Goal: Communication & Community: Share content

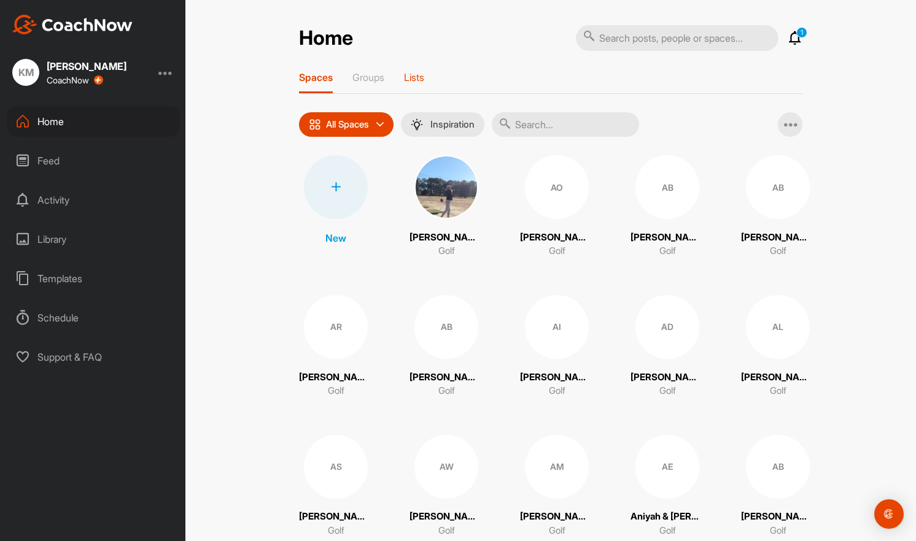
click at [416, 76] on p "Lists" at bounding box center [414, 77] width 20 height 12
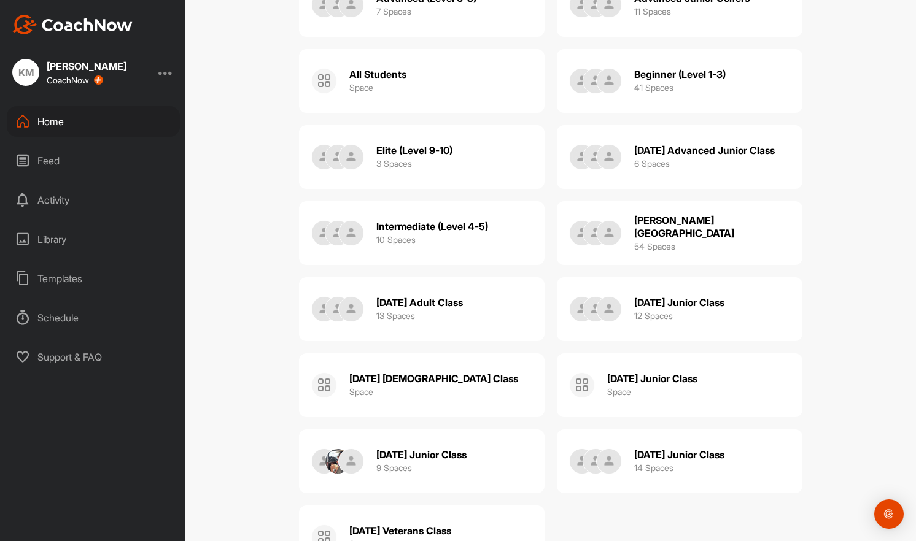
scroll to position [196, 0]
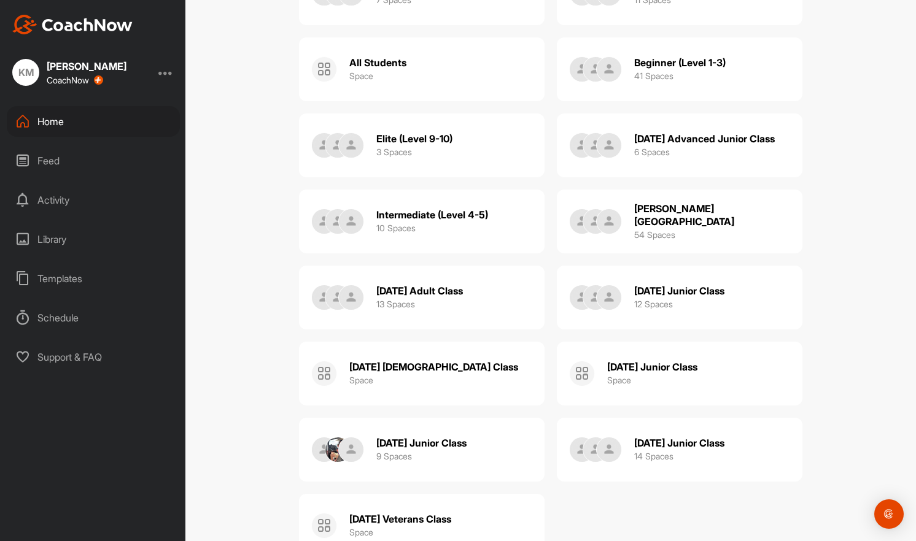
click at [689, 301] on div "[DATE] Junior Class 12 Spaces" at bounding box center [679, 297] width 90 height 39
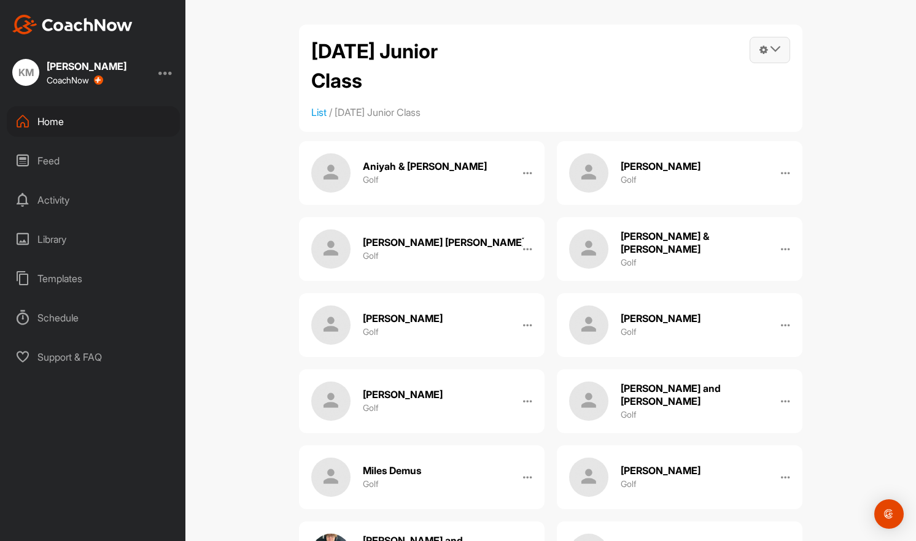
click at [777, 44] on span at bounding box center [769, 49] width 39 height 25
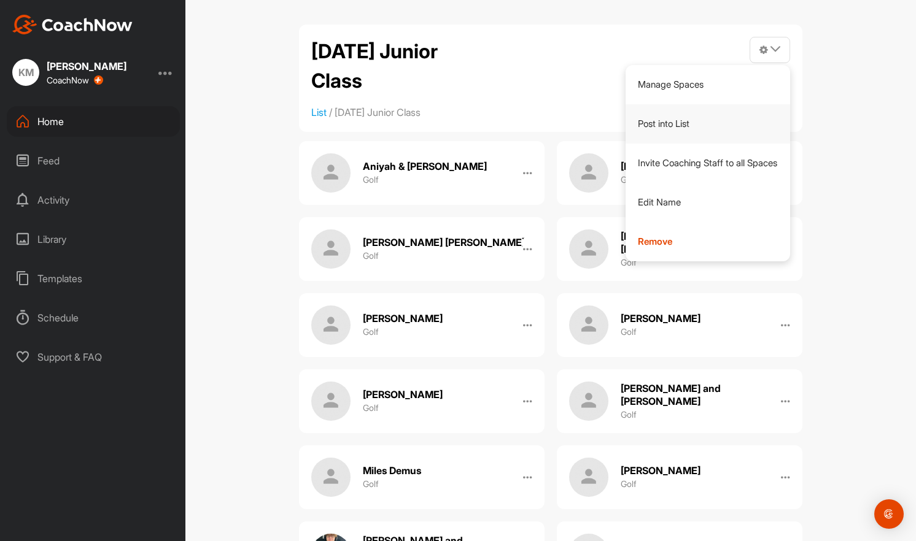
click at [684, 122] on link "Post into List" at bounding box center [707, 123] width 165 height 39
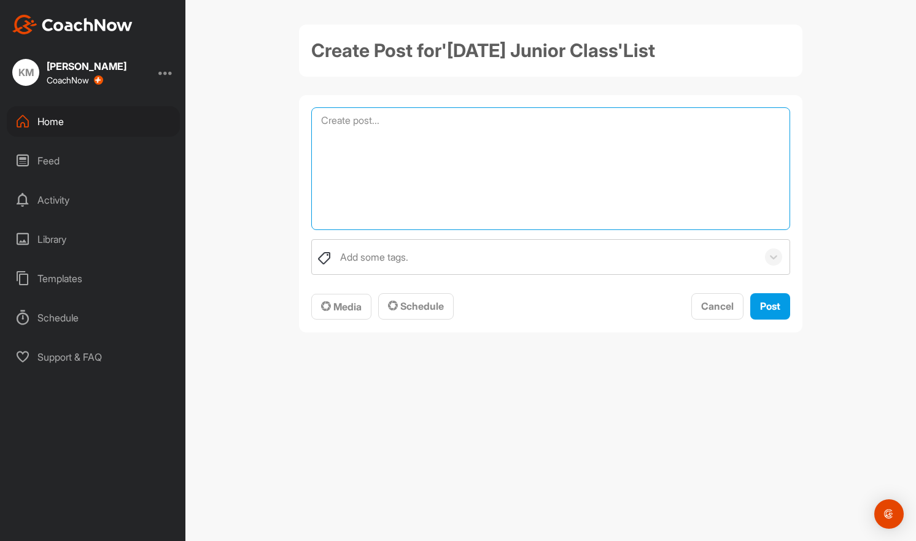
click at [418, 128] on textarea at bounding box center [550, 168] width 479 height 123
paste textarea "All, Due to the incoming onslaught of storms expected later this morning, I wil…"
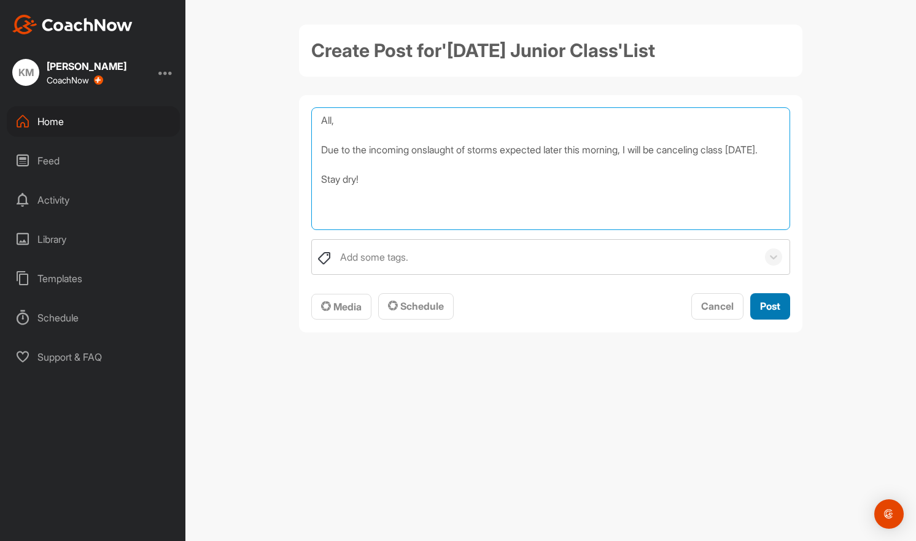
type textarea "All, Due to the incoming onslaught of storms expected later this morning, I wil…"
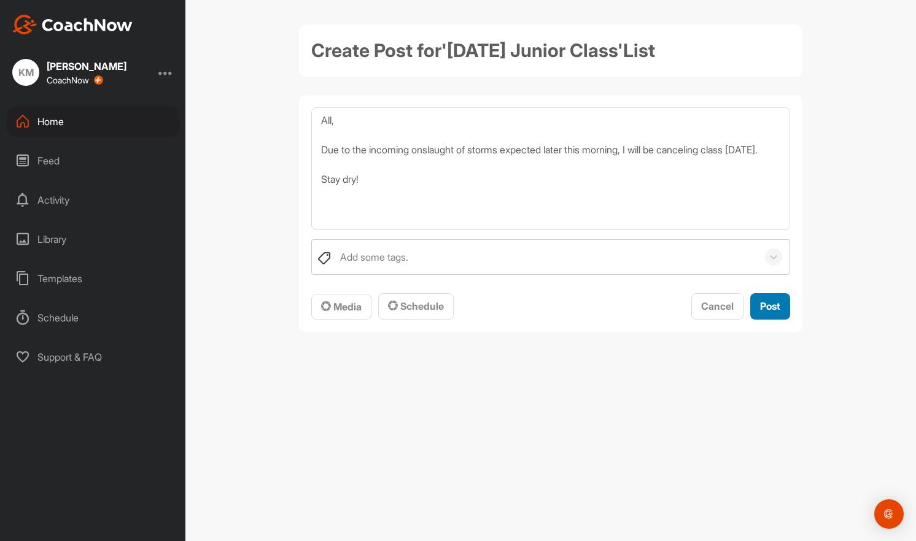
click at [764, 307] on span "Post" at bounding box center [770, 306] width 20 height 12
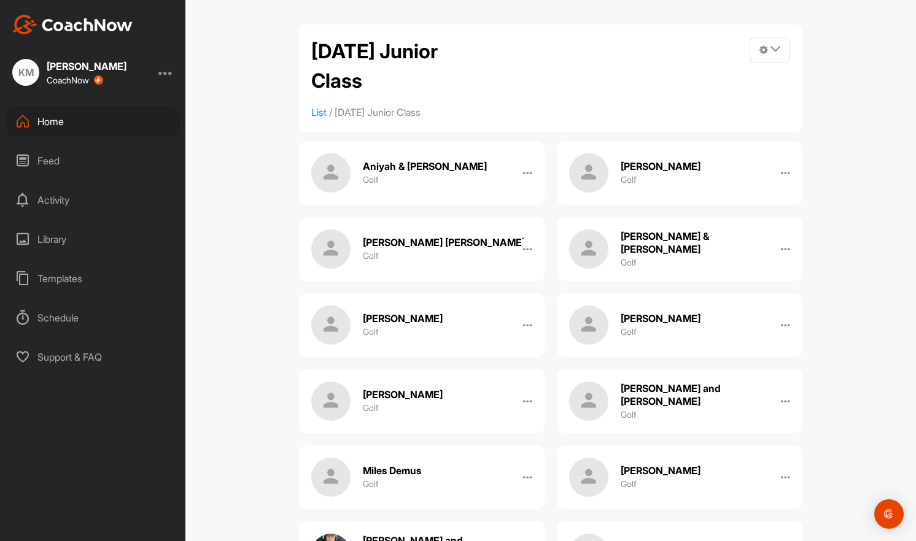
click at [396, 154] on div "Aniyah & [PERSON_NAME] Golf" at bounding box center [425, 172] width 124 height 39
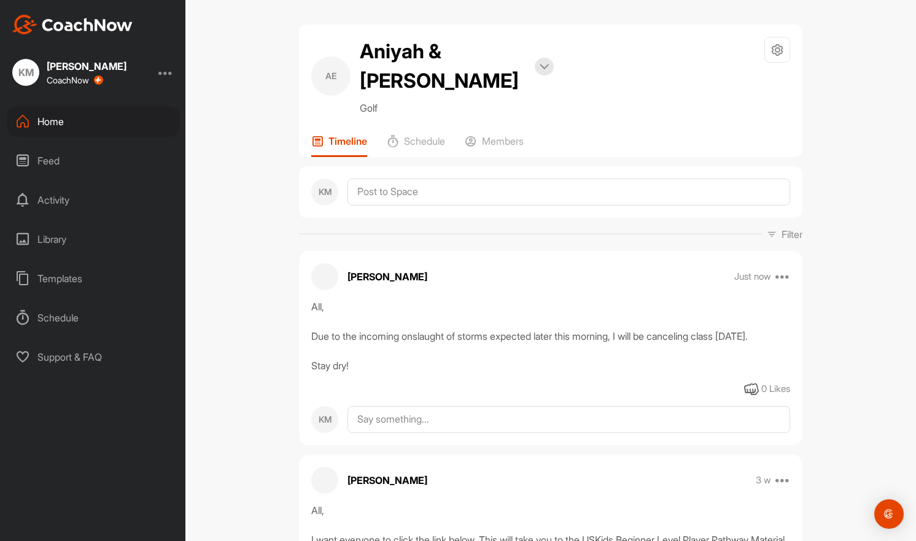
click at [103, 121] on div "Home" at bounding box center [93, 121] width 173 height 31
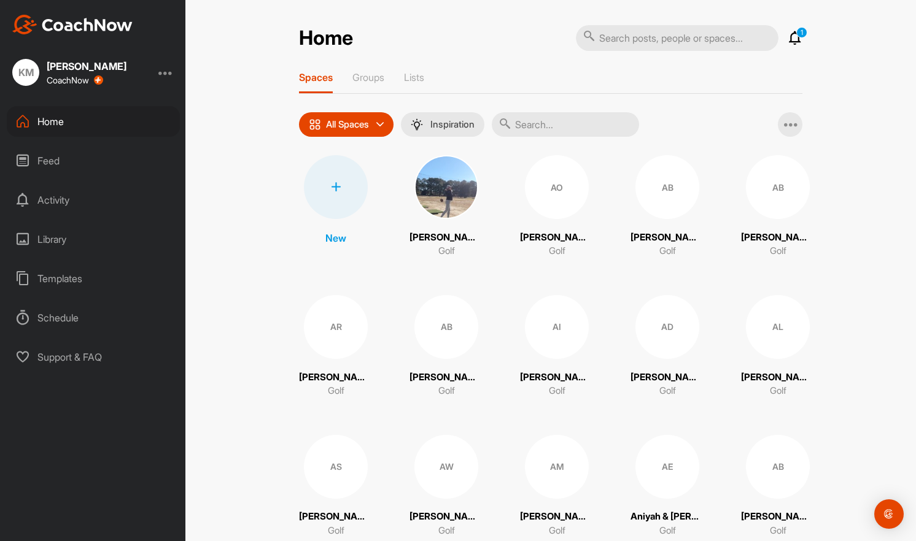
click at [79, 157] on div "Feed" at bounding box center [93, 160] width 173 height 31
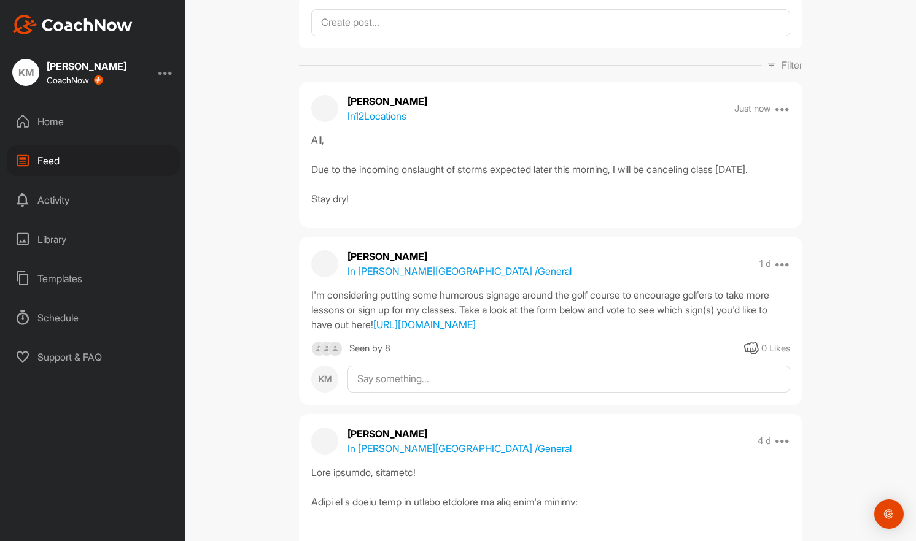
scroll to position [92, 0]
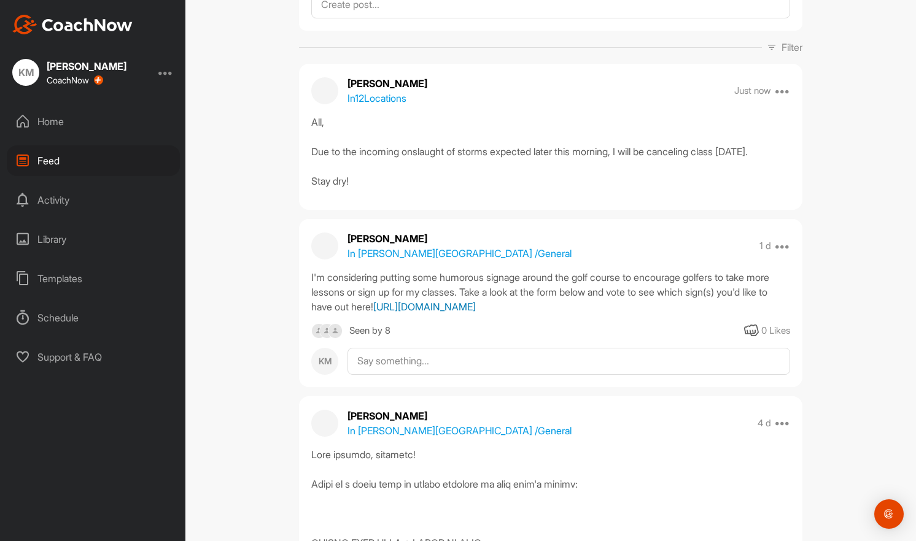
click at [374, 313] on link "[URL][DOMAIN_NAME]" at bounding box center [424, 307] width 103 height 12
